Goal: Task Accomplishment & Management: Manage account settings

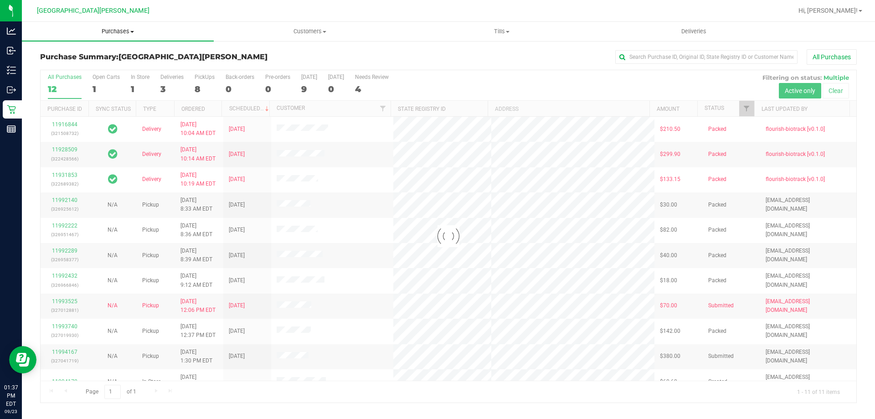
click at [118, 32] on span "Purchases" at bounding box center [118, 31] width 192 height 8
click at [61, 62] on span "Fulfillment" at bounding box center [50, 66] width 57 height 8
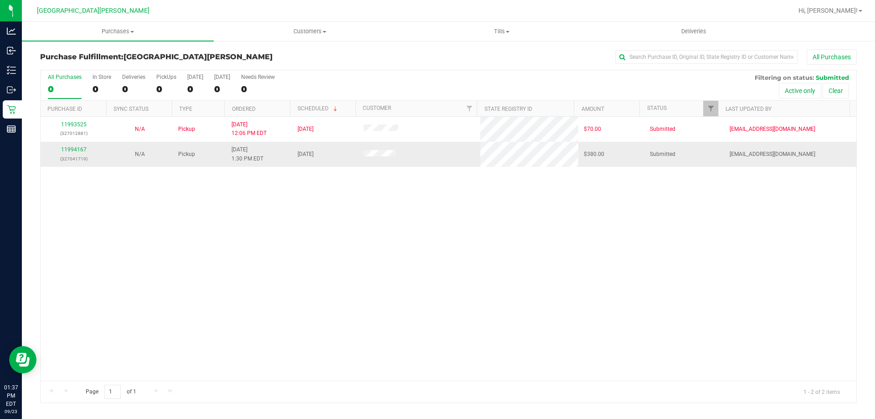
click at [81, 145] on div "11994167 (327041719)" at bounding box center [73, 153] width 55 height 17
click at [82, 147] on link "11994167" at bounding box center [74, 149] width 26 height 6
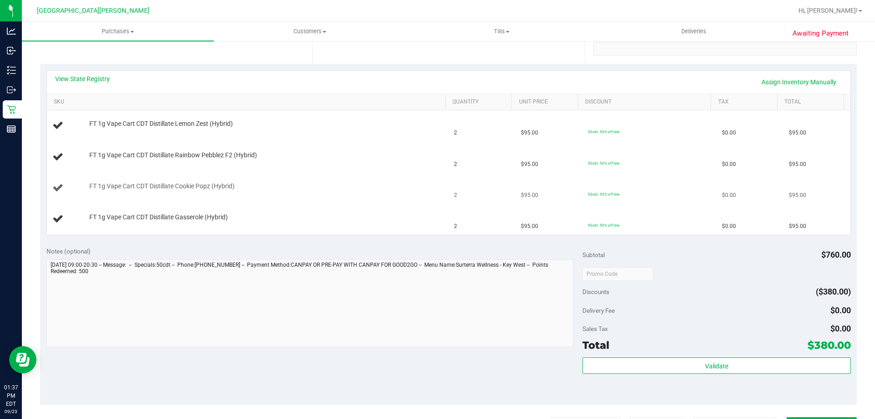
scroll to position [182, 0]
click at [97, 80] on link "View State Registry" at bounding box center [82, 78] width 55 height 9
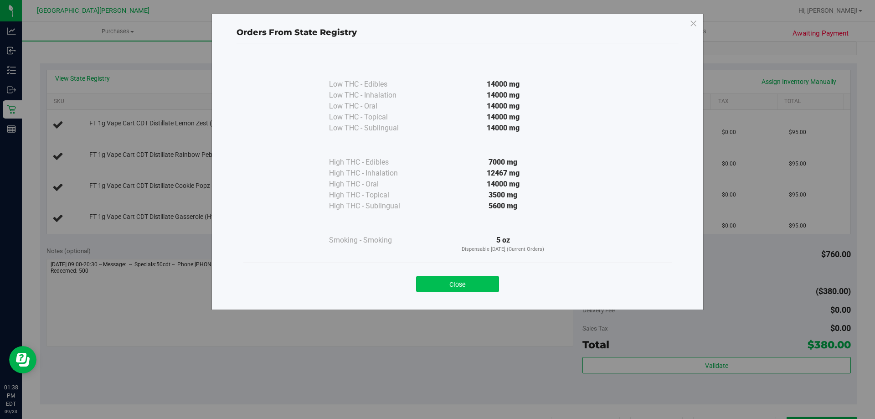
click at [482, 283] on button "Close" at bounding box center [457, 284] width 83 height 16
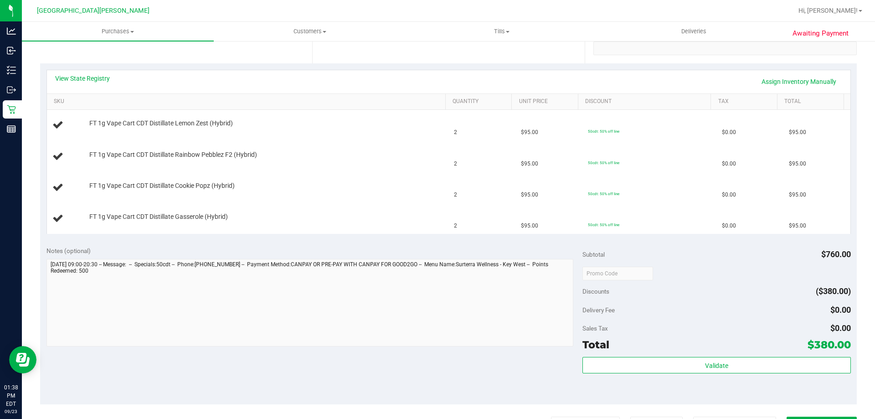
scroll to position [0, 0]
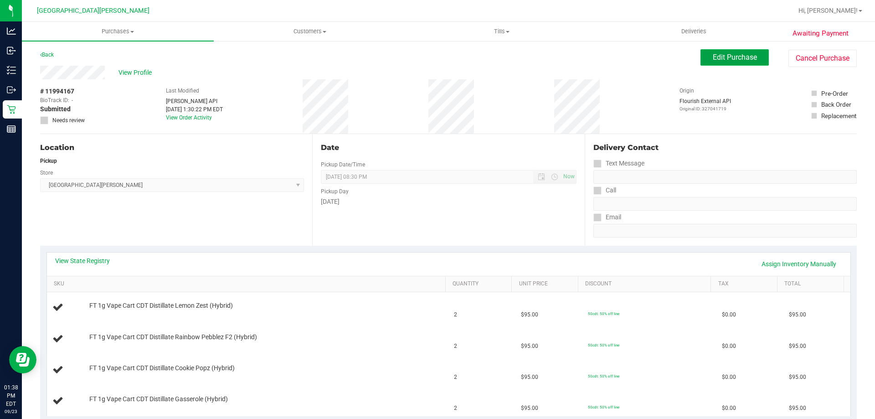
click at [713, 58] on span "Edit Purchase" at bounding box center [735, 57] width 44 height 9
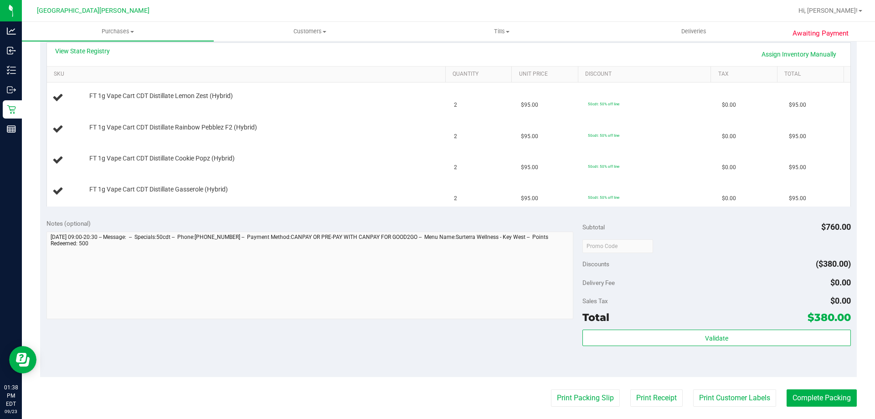
scroll to position [273, 0]
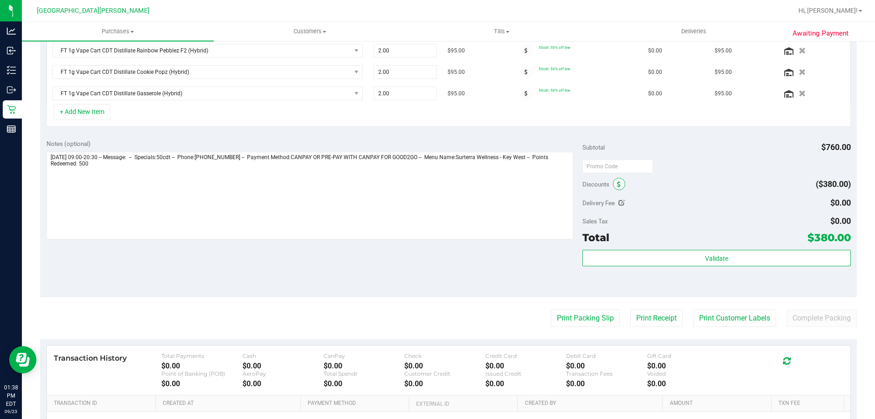
click at [619, 180] on span at bounding box center [619, 184] width 12 height 12
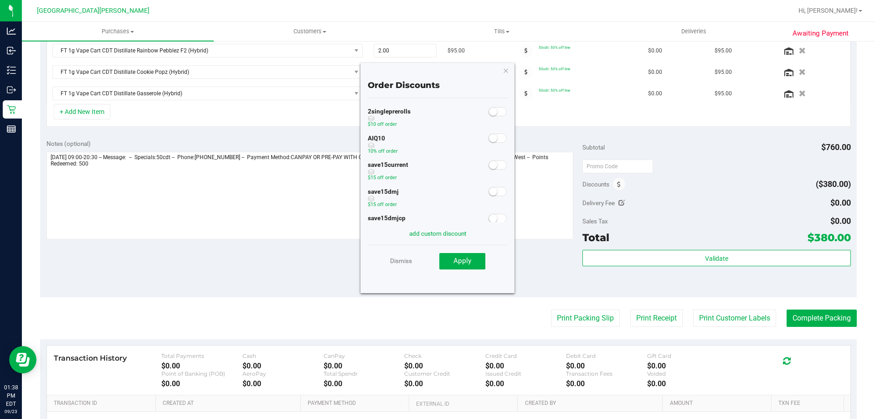
click at [491, 143] on div at bounding box center [498, 137] width 19 height 11
click at [491, 137] on span at bounding box center [498, 138] width 18 height 9
drag, startPoint x: 462, startPoint y: 261, endPoint x: 480, endPoint y: 259, distance: 17.5
click at [461, 261] on span "Apply" at bounding box center [463, 261] width 18 height 8
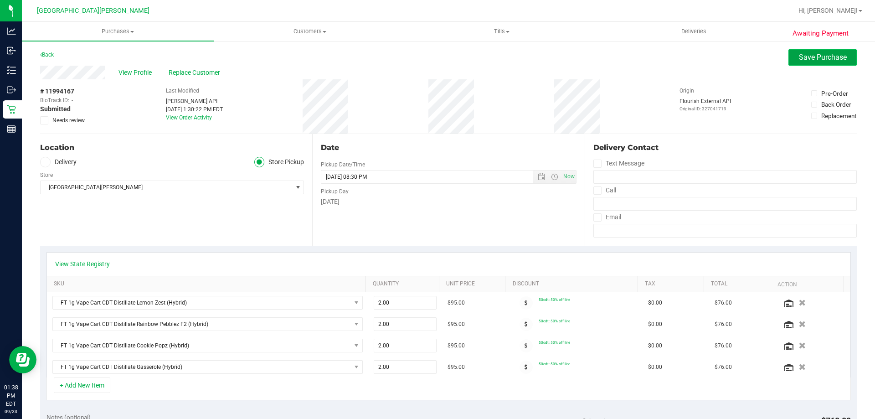
click at [802, 57] on span "Save Purchase" at bounding box center [823, 57] width 48 height 9
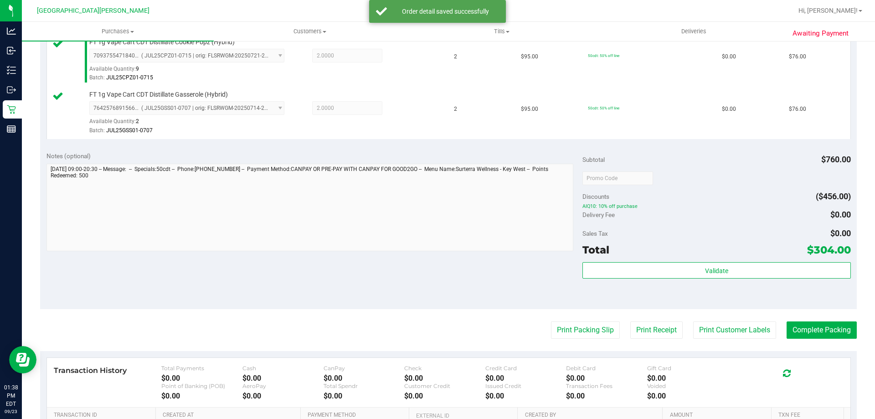
scroll to position [365, 0]
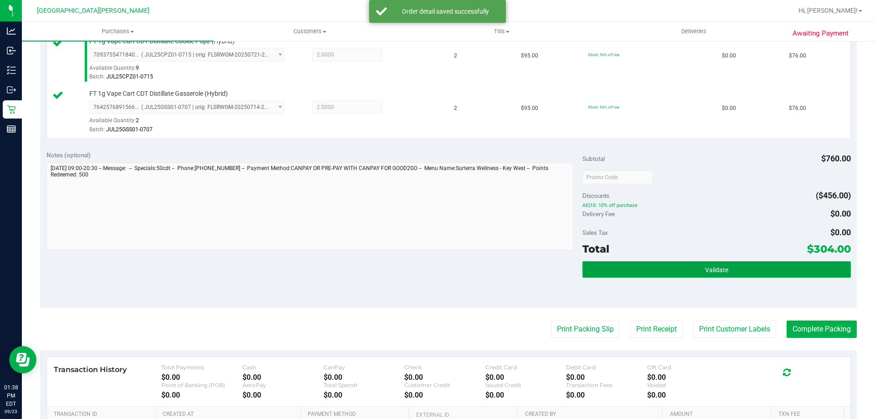
click at [691, 261] on button "Validate" at bounding box center [717, 269] width 268 height 16
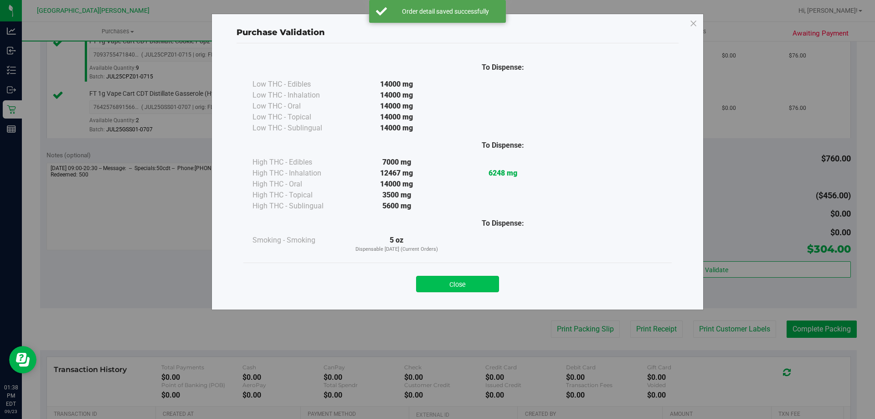
click at [443, 282] on button "Close" at bounding box center [457, 284] width 83 height 16
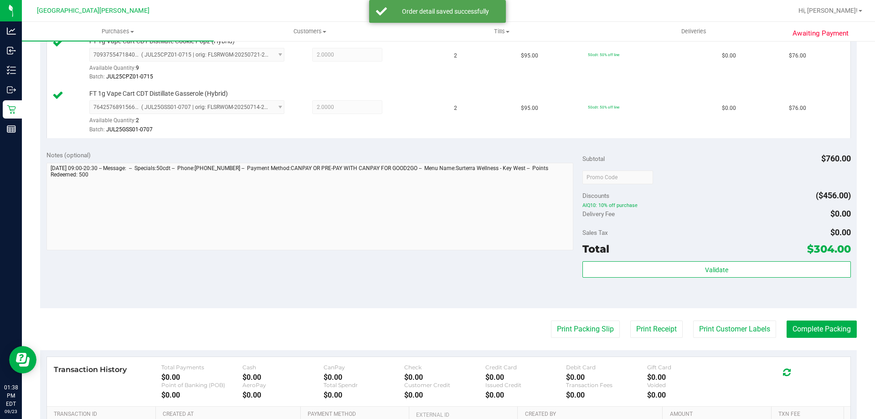
click at [700, 318] on purchase-details "Back Edit Purchase Cancel Purchase View Profile # 11994167 BioTrack ID: - Submi…" at bounding box center [448, 103] width 817 height 836
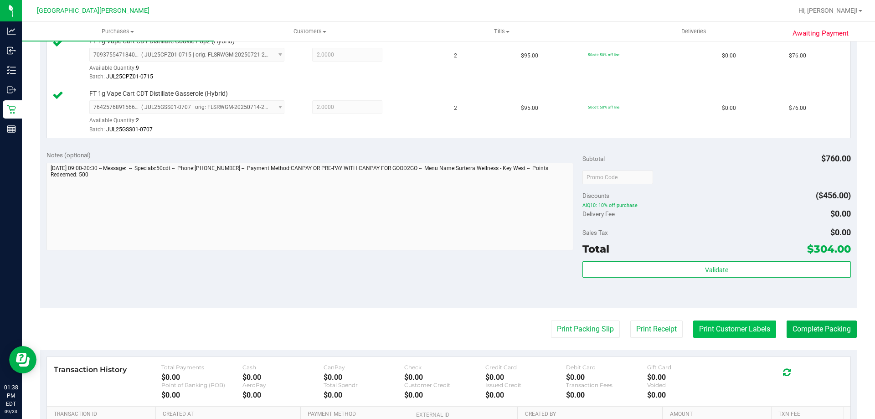
click at [701, 327] on button "Print Customer Labels" at bounding box center [734, 328] width 83 height 17
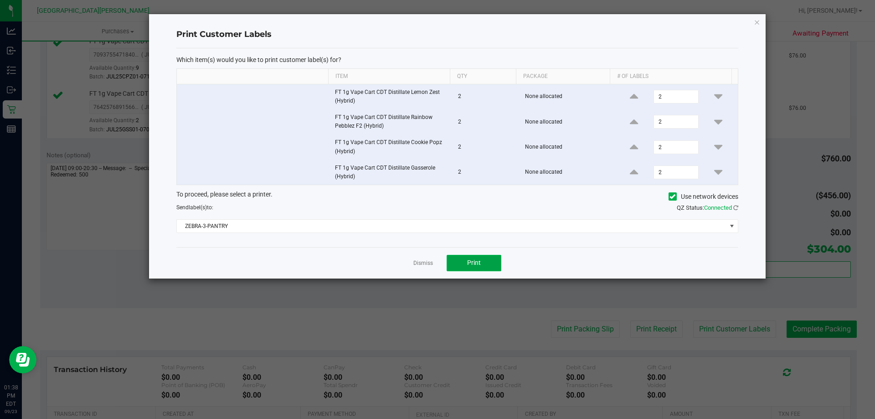
click at [485, 262] on button "Print" at bounding box center [474, 263] width 55 height 16
click at [424, 264] on link "Dismiss" at bounding box center [423, 263] width 20 height 8
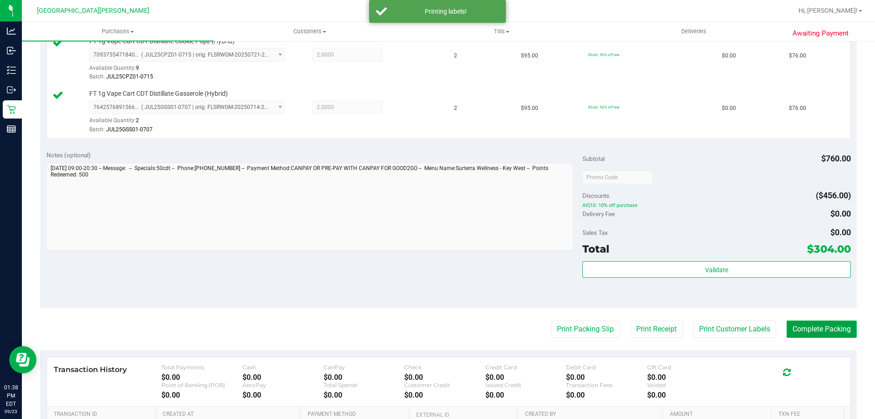
click at [802, 330] on button "Complete Packing" at bounding box center [822, 328] width 70 height 17
